Goal: Task Accomplishment & Management: Use online tool/utility

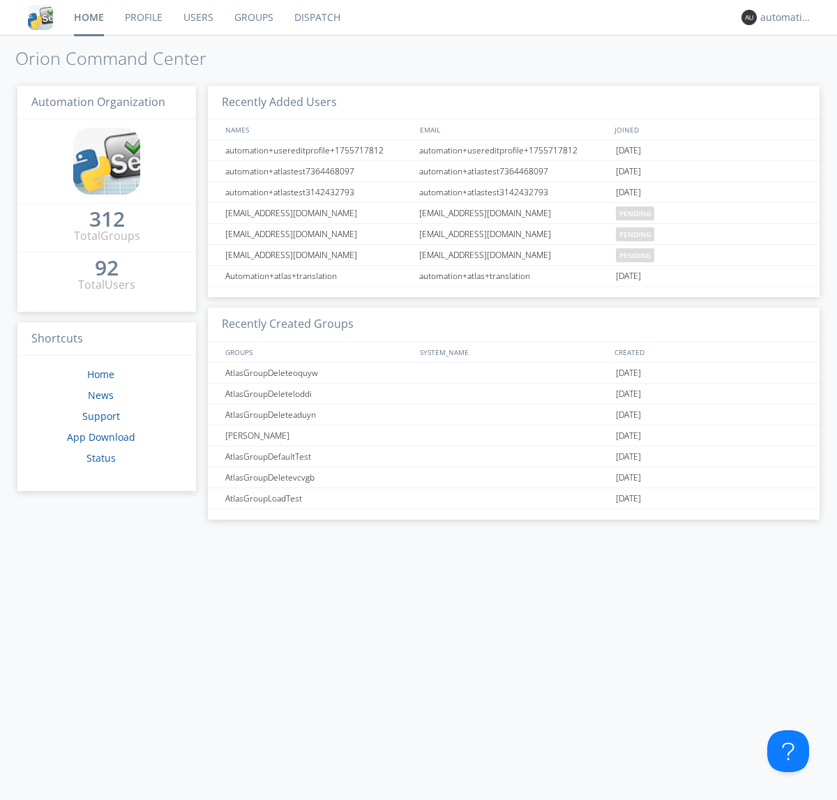
click at [316, 17] on link "Dispatch" at bounding box center [317, 17] width 67 height 35
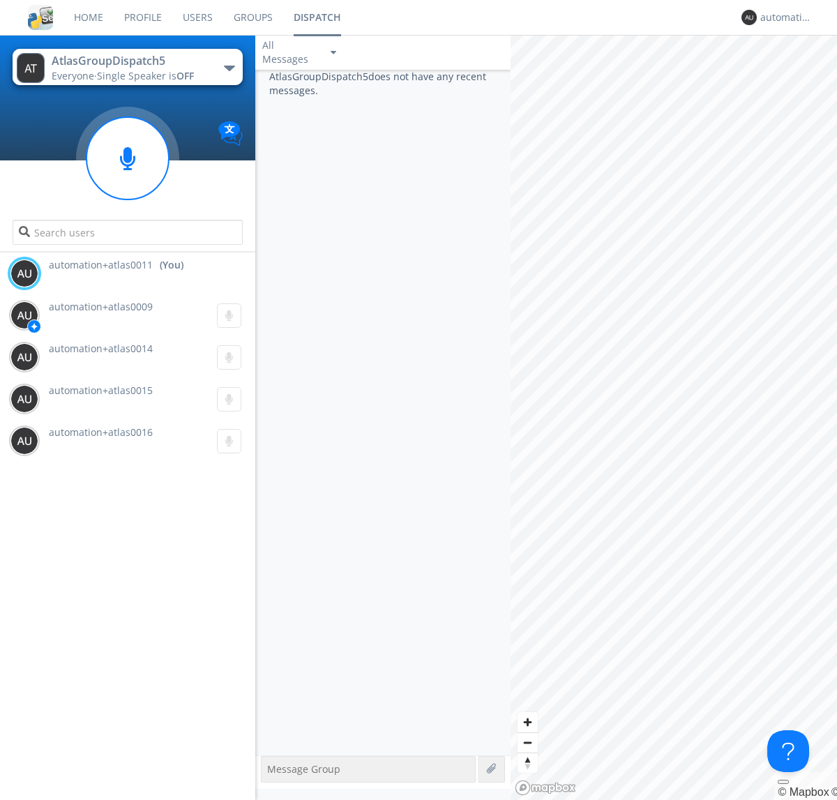
click at [229, 68] on div "button" at bounding box center [229, 69] width 11 height 6
click at [0, 0] on span "AtlasGroupDispatch6" at bounding box center [0, 0] width 0 height 0
click at [229, 68] on div "button" at bounding box center [229, 69] width 11 height 6
click at [0, 0] on span "AtlasGroupDispatch5" at bounding box center [0, 0] width 0 height 0
click at [782, 17] on div "automation+atlas0011" at bounding box center [786, 17] width 52 height 14
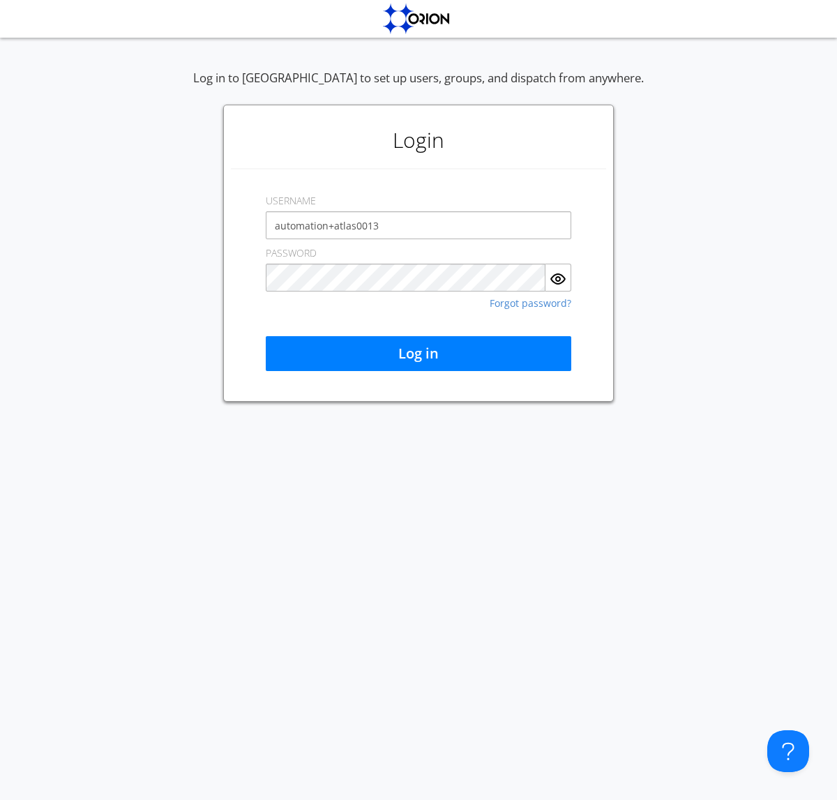
type input "automation+atlas0013"
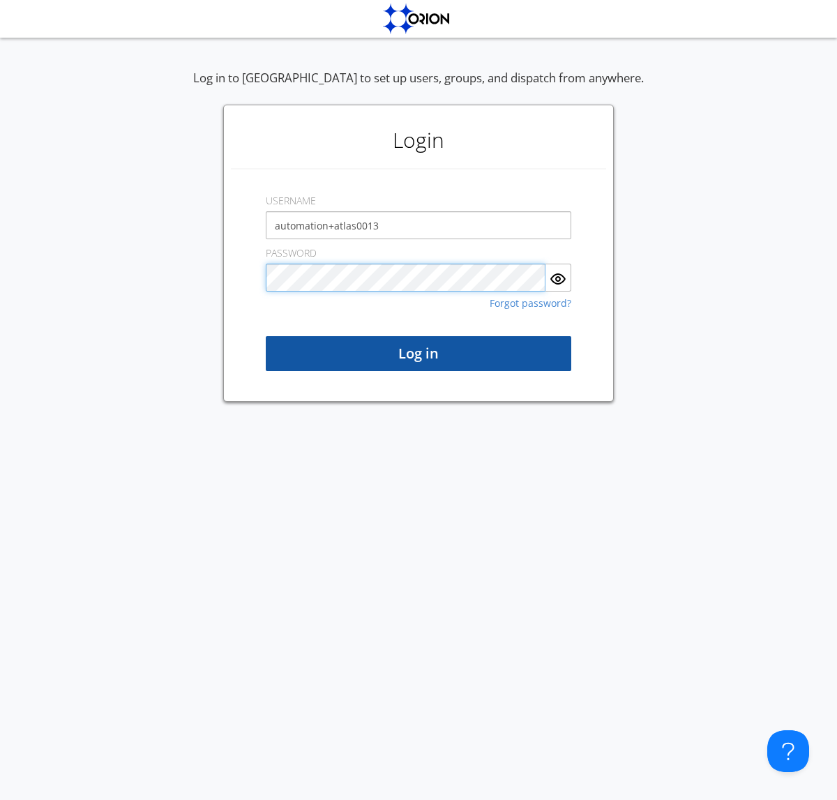
click at [418, 353] on button "Log in" at bounding box center [418, 353] width 305 height 35
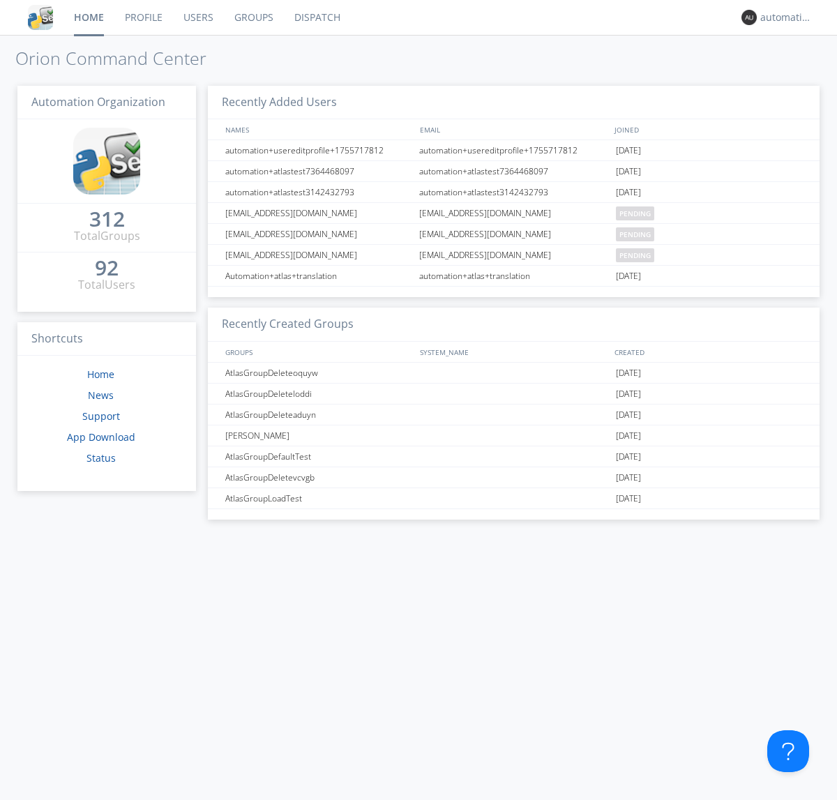
click at [316, 17] on link "Dispatch" at bounding box center [317, 17] width 67 height 35
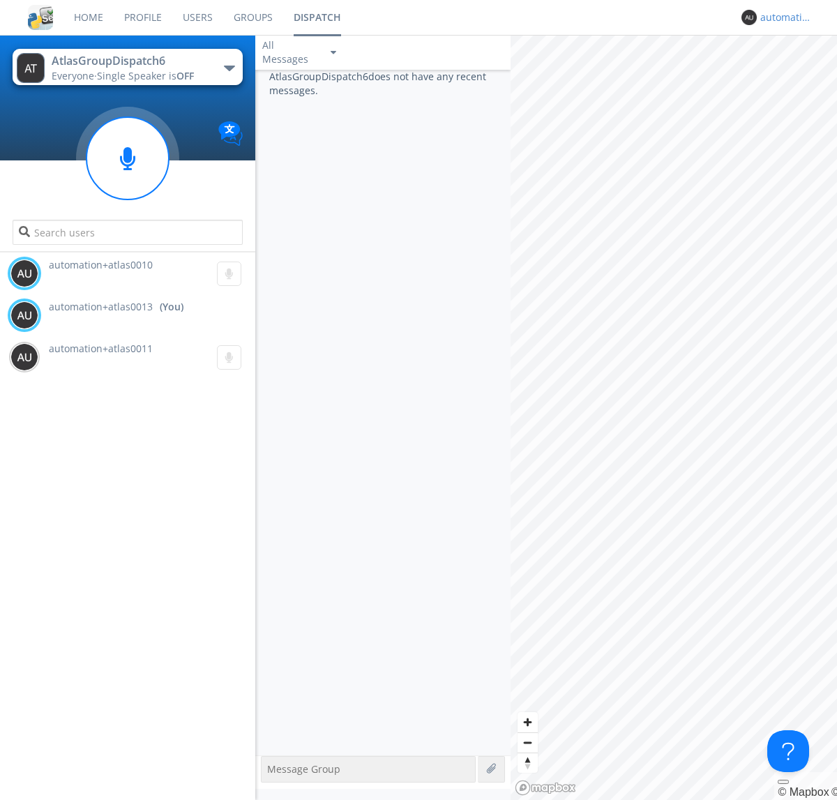
click at [782, 17] on div "automation+atlas0013" at bounding box center [786, 17] width 52 height 14
